Goal: Information Seeking & Learning: Learn about a topic

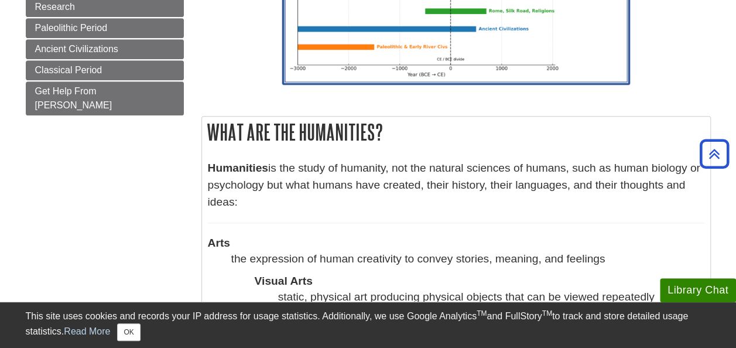
scroll to position [62, 0]
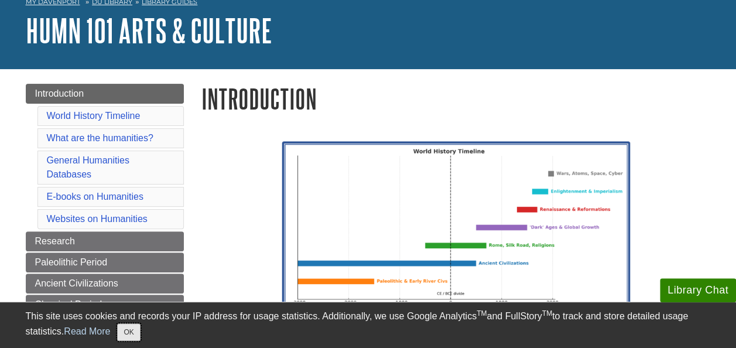
click at [140, 327] on button "OK" at bounding box center [128, 332] width 23 height 18
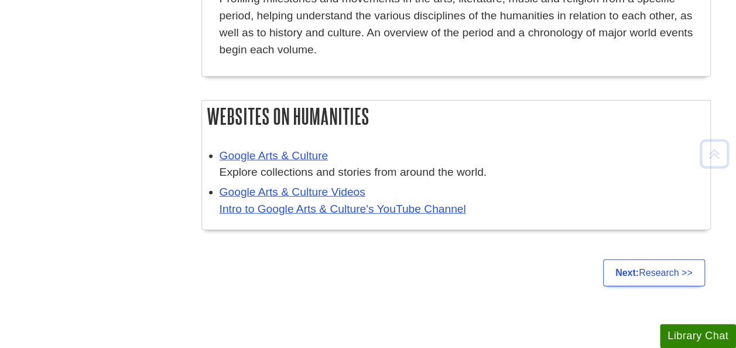
scroll to position [1643, 0]
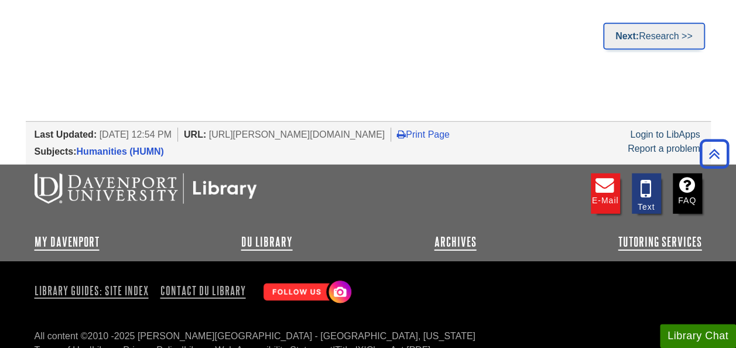
click at [611, 23] on link "Next: Research >>" at bounding box center [654, 36] width 102 height 27
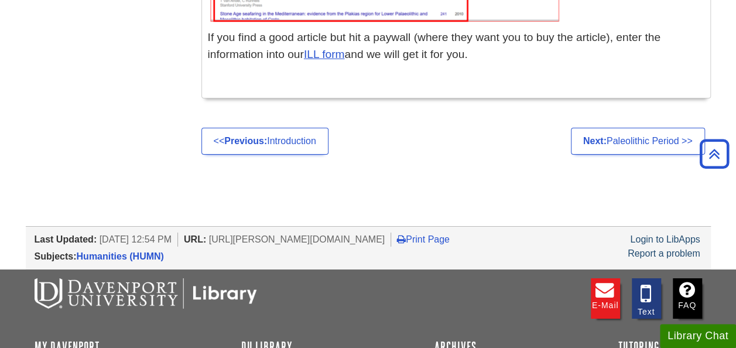
scroll to position [4274, 0]
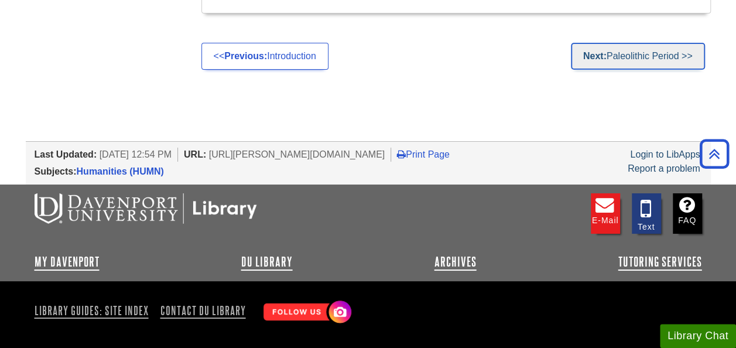
click at [656, 43] on link "Next: Paleolithic Period >>" at bounding box center [638, 56] width 134 height 27
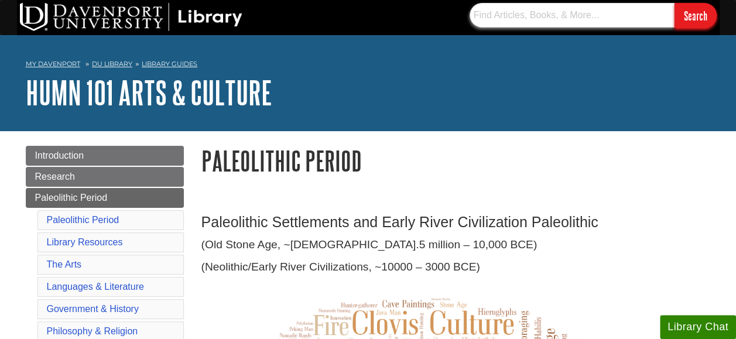
click at [587, 19] on input "text" at bounding box center [572, 15] width 205 height 25
type input "Ancient Architecture"
click at [674, 3] on input "Search" at bounding box center [695, 15] width 42 height 25
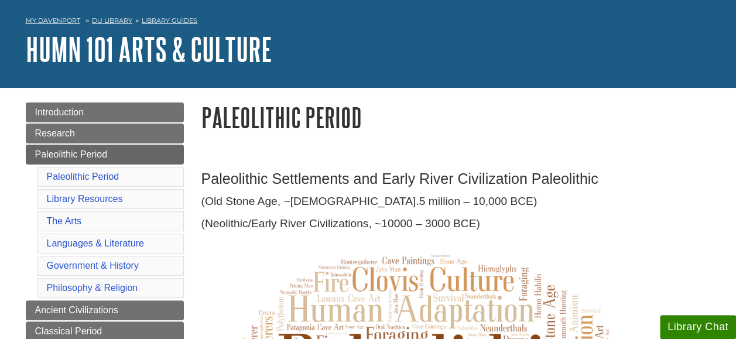
scroll to position [59, 0]
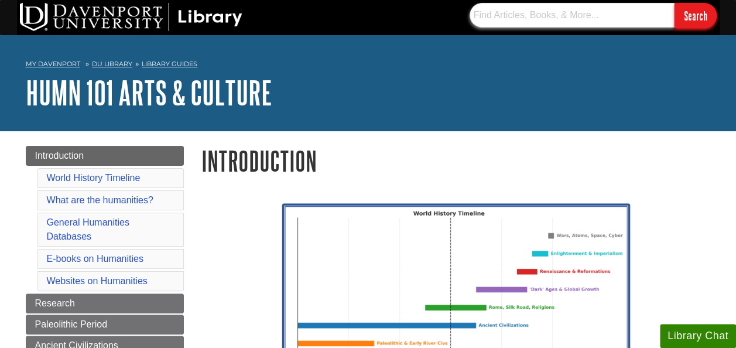
click at [505, 16] on input "text" at bounding box center [572, 15] width 205 height 25
type input "renaissance art"
click at [674, 3] on input "Search" at bounding box center [695, 15] width 42 height 25
